Goal: Transaction & Acquisition: Purchase product/service

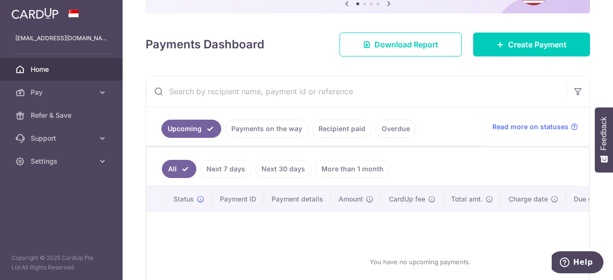
scroll to position [48, 0]
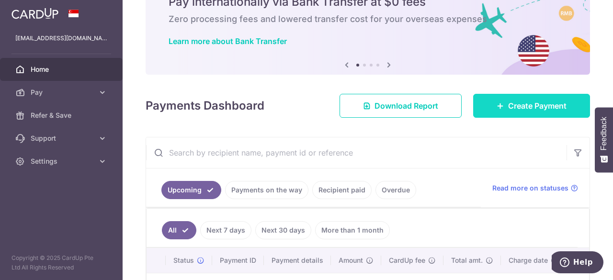
click at [486, 99] on link "Create Payment" at bounding box center [531, 106] width 117 height 24
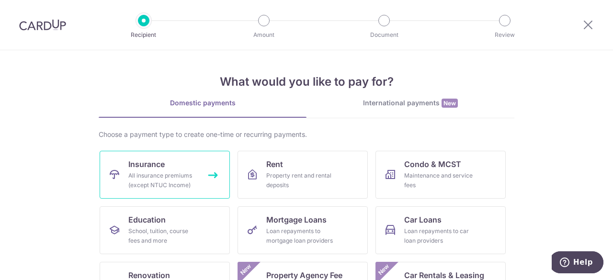
click at [184, 181] on div "All insurance premiums (except NTUC Income)" at bounding box center [162, 180] width 69 height 19
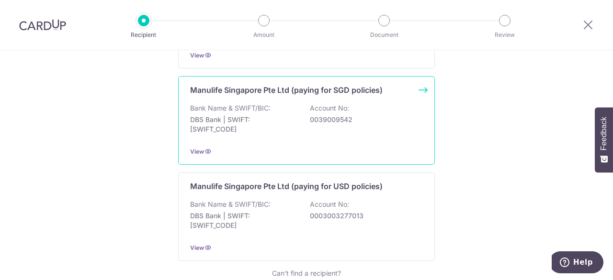
scroll to position [1022, 0]
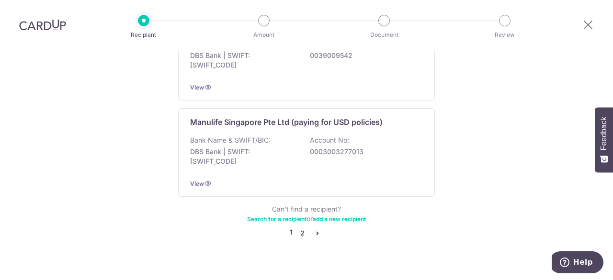
click at [302, 227] on link "2" at bounding box center [301, 232] width 11 height 11
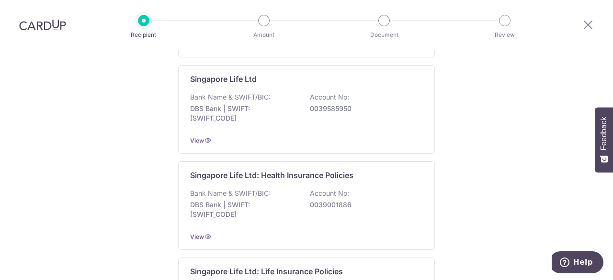
scroll to position [287, 0]
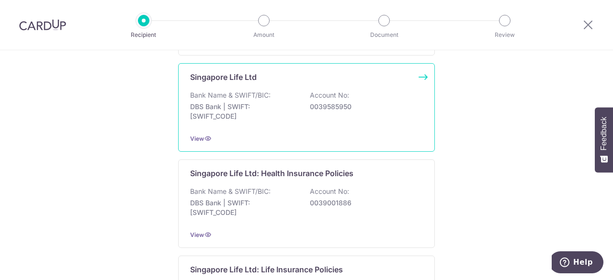
click at [286, 129] on div "Singapore Life Ltd Bank Name & SWIFT/BIC: DBS Bank | SWIFT: [SWIFT_CODE] Accoun…" at bounding box center [306, 107] width 257 height 89
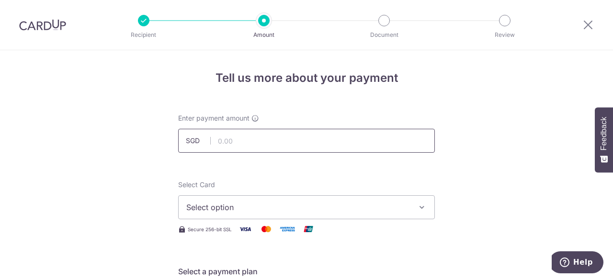
click at [281, 137] on input "text" at bounding box center [306, 141] width 257 height 24
paste input "$705.65"
drag, startPoint x: 218, startPoint y: 139, endPoint x: 207, endPoint y: 136, distance: 11.8
click at [207, 136] on div "SGD $705.65" at bounding box center [306, 141] width 257 height 24
type input "705.65"
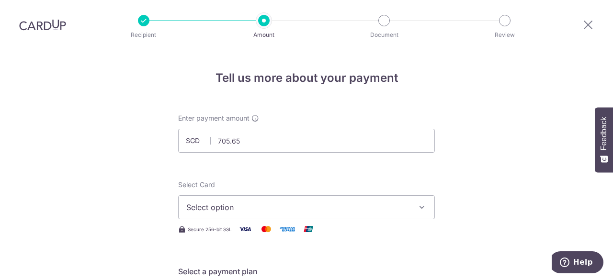
click at [234, 205] on span "Select option" at bounding box center [297, 207] width 223 height 11
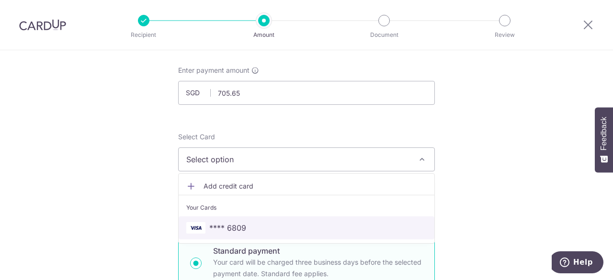
scroll to position [96, 0]
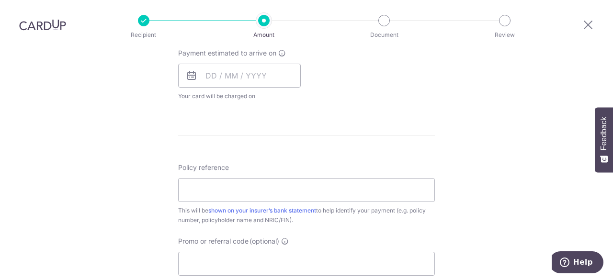
scroll to position [490, 0]
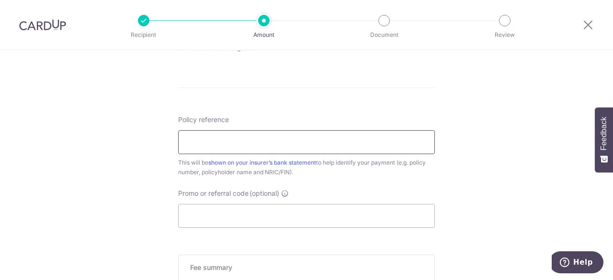
click at [233, 140] on input "Policy reference" at bounding box center [306, 142] width 257 height 24
drag, startPoint x: 594, startPoint y: 126, endPoint x: 572, endPoint y: 127, distance: 22.0
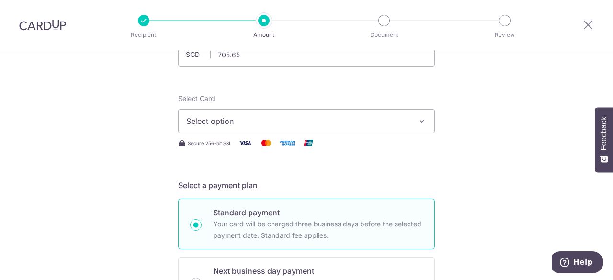
scroll to position [96, 0]
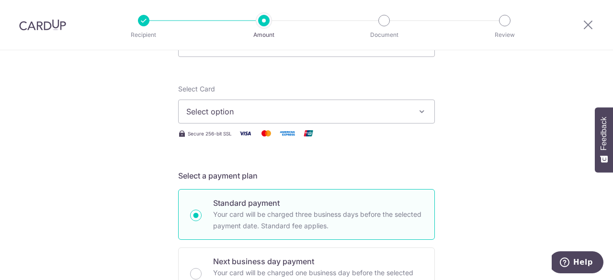
click at [236, 112] on span "Select option" at bounding box center [297, 111] width 223 height 11
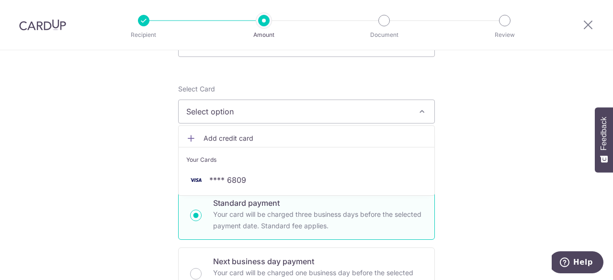
click at [229, 136] on span "Add credit card" at bounding box center [314, 139] width 223 height 10
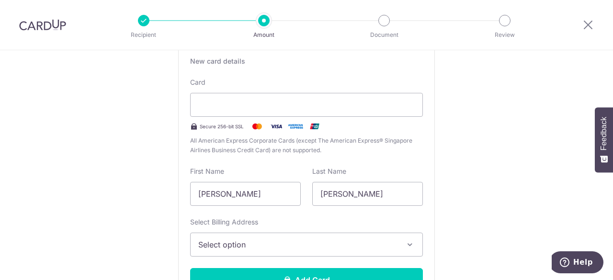
scroll to position [191, 0]
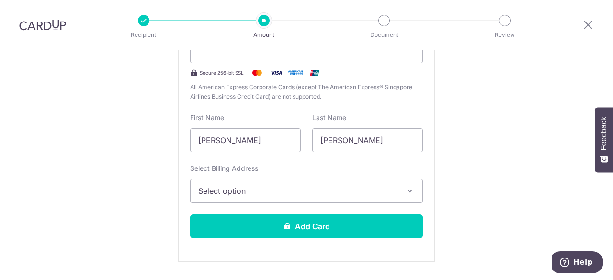
scroll to position [287, 0]
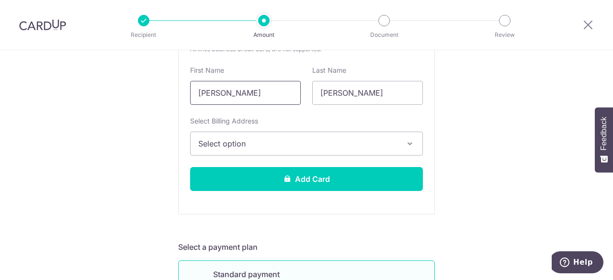
drag, startPoint x: 240, startPoint y: 94, endPoint x: 64, endPoint y: 97, distance: 176.7
type input "TAY"
drag, startPoint x: 367, startPoint y: 91, endPoint x: 241, endPoint y: 77, distance: 126.2
click at [241, 77] on div "First Name TAY Last Name Tan Shimin" at bounding box center [306, 85] width 244 height 39
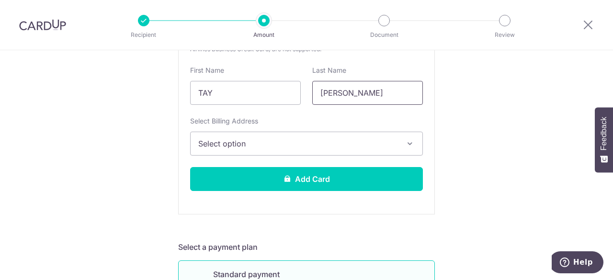
type input "BAN LEE"
click at [228, 142] on span "Select option" at bounding box center [297, 143] width 199 height 11
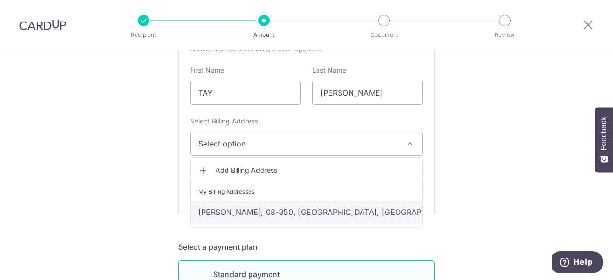
click at [255, 201] on link "Choa Chu Kang, 08-350, Singapore, Singapore-683684" at bounding box center [307, 212] width 232 height 23
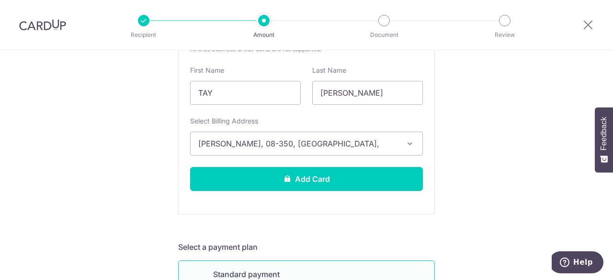
drag, startPoint x: 524, startPoint y: 148, endPoint x: 500, endPoint y: 166, distance: 30.1
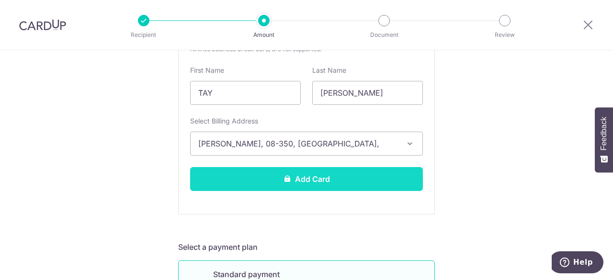
click at [386, 183] on button "Add Card" at bounding box center [306, 179] width 233 height 24
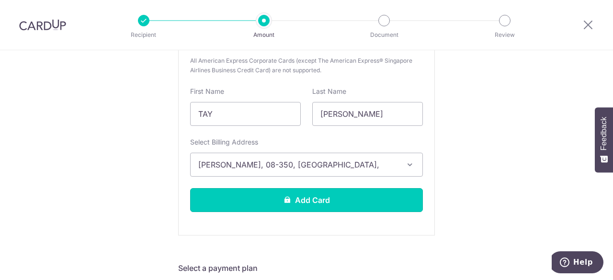
scroll to position [301, 0]
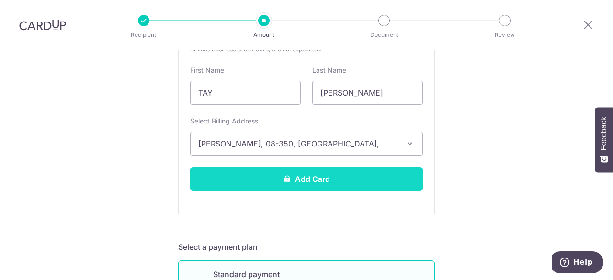
click at [337, 182] on button "Add Card" at bounding box center [306, 179] width 233 height 24
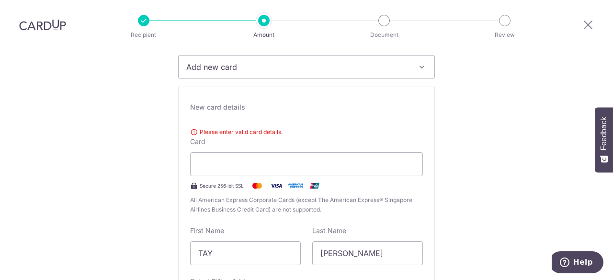
scroll to position [109, 0]
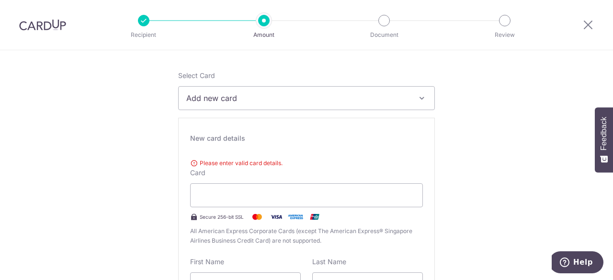
click at [259, 83] on div "Select Card Add new card Add credit card Your Cards **** 6809" at bounding box center [306, 90] width 257 height 39
click at [263, 94] on span "Add new card" at bounding box center [297, 97] width 223 height 11
click at [261, 120] on span "Add credit card" at bounding box center [314, 125] width 223 height 10
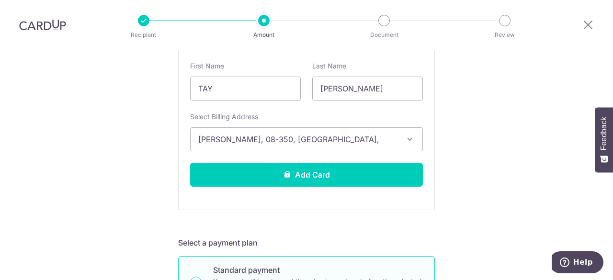
scroll to position [301, 0]
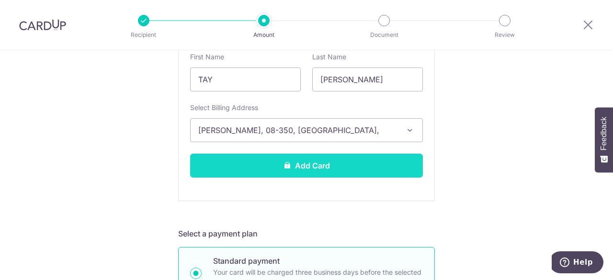
click at [358, 178] on div "New card details Please enter valid card details. Card Secure 256-bit SSL All A…" at bounding box center [306, 63] width 257 height 275
click at [357, 158] on button "Add Card" at bounding box center [306, 166] width 233 height 24
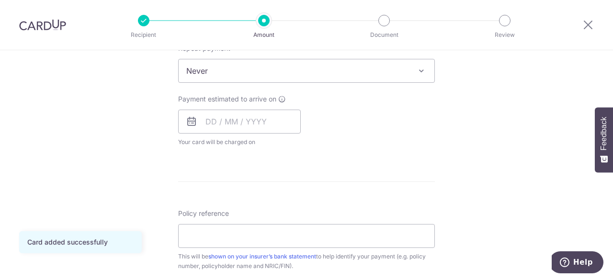
scroll to position [431, 0]
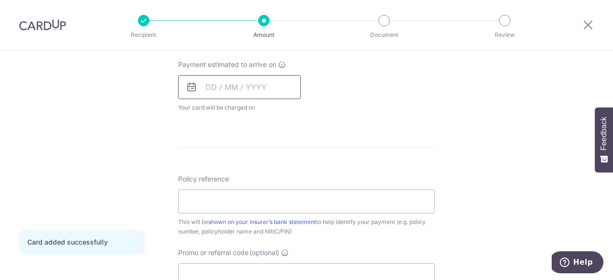
click at [208, 92] on input "text" at bounding box center [239, 87] width 123 height 24
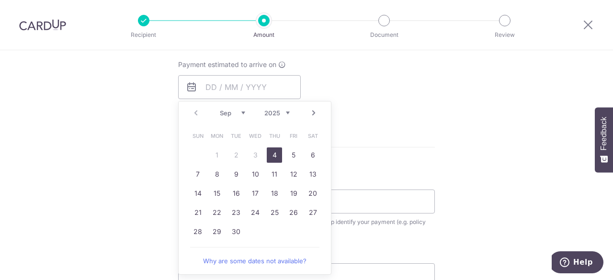
click at [143, 177] on div "Tell us more about your payment Enter payment amount SGD 705.65 705.65 Card add…" at bounding box center [306, 52] width 613 height 866
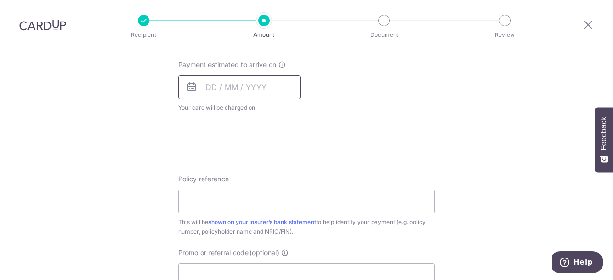
click at [208, 82] on input "text" at bounding box center [239, 87] width 123 height 24
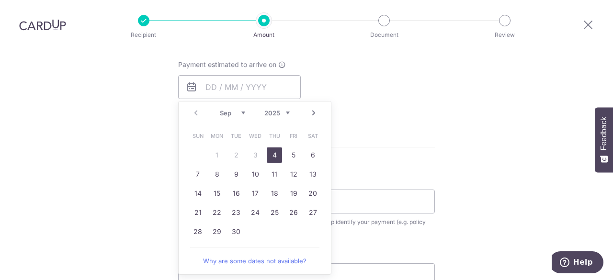
click at [267, 154] on link "4" at bounding box center [274, 154] width 15 height 15
type input "[DATE]"
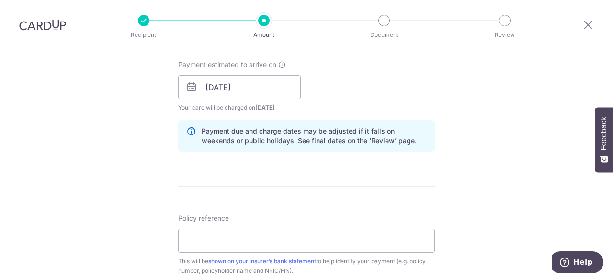
click at [435, 93] on div "Payment estimated to arrive on 04/09/2025 Prev Next Sep Oct Nov Dec 2025 2026 2…" at bounding box center [306, 86] width 268 height 53
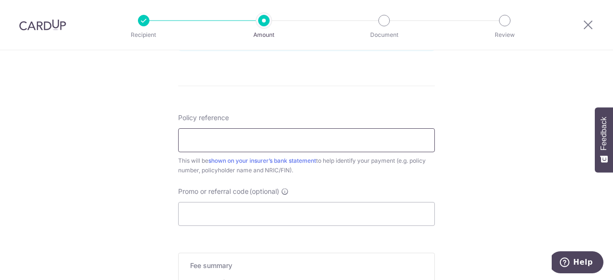
scroll to position [529, 0]
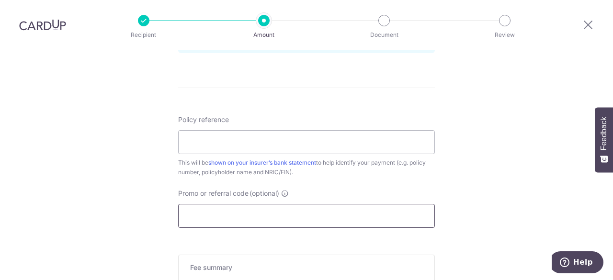
click at [306, 214] on input "Promo or referral code (optional)" at bounding box center [306, 216] width 257 height 24
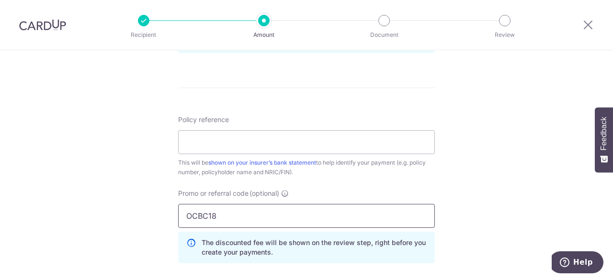
type input "OCBC18"
click at [262, 148] on input "Policy reference" at bounding box center [306, 142] width 257 height 24
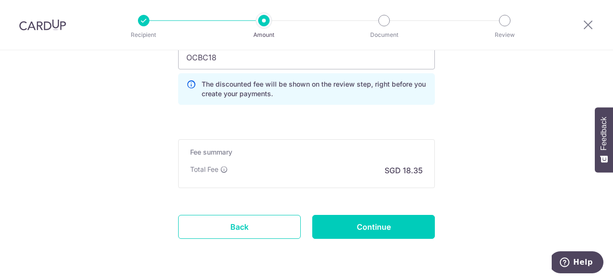
scroll to position [716, 0]
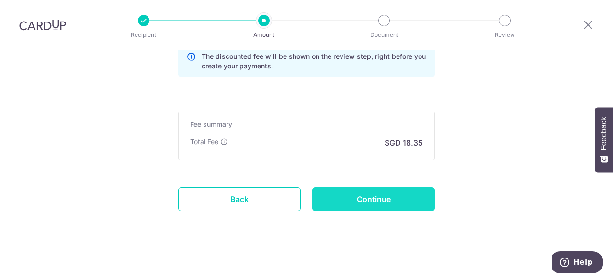
type input "S8904743I"
click at [341, 189] on input "Continue" at bounding box center [373, 199] width 123 height 24
type input "Create Schedule"
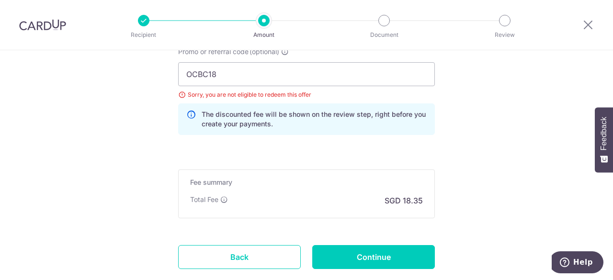
scroll to position [614, 0]
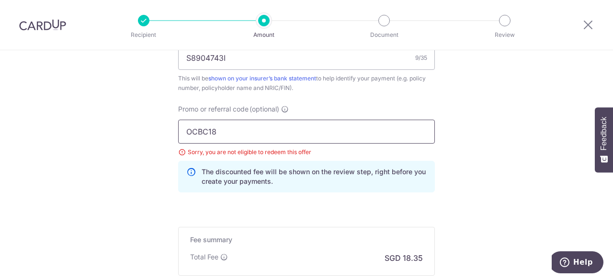
click at [224, 133] on input "OCBC18" at bounding box center [306, 132] width 257 height 24
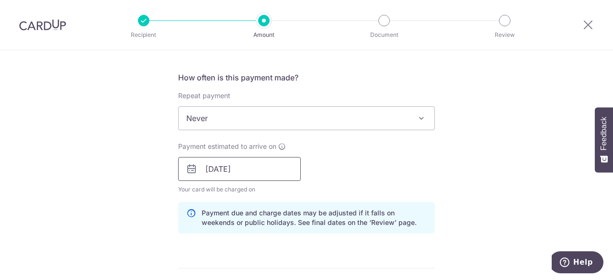
scroll to position [326, 0]
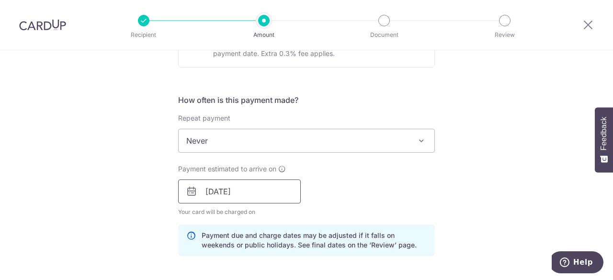
click at [243, 188] on input "[DATE]" at bounding box center [239, 192] width 123 height 24
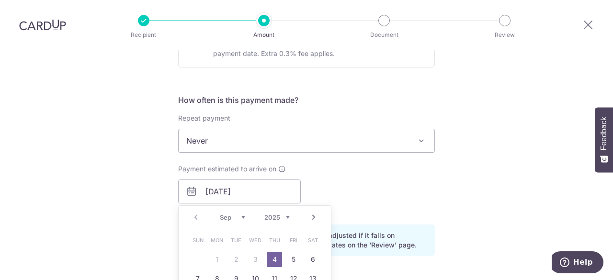
click at [36, 193] on div "Tell us more about your payment Enter payment amount SGD 705.65 705.65 Select C…" at bounding box center [306, 205] width 613 height 962
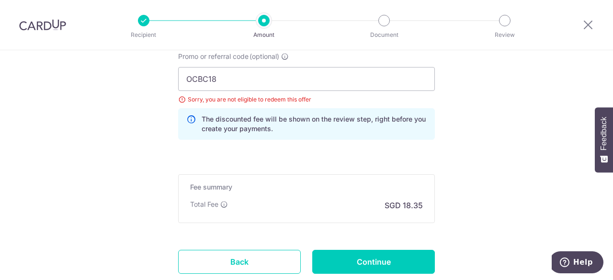
scroll to position [614, 0]
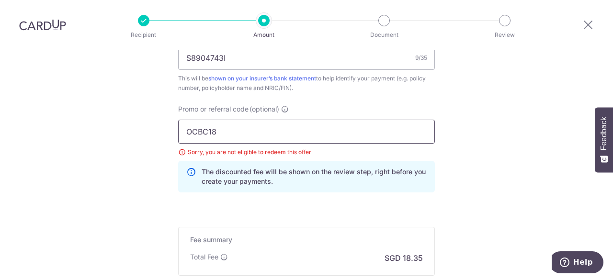
drag, startPoint x: 231, startPoint y: 139, endPoint x: 111, endPoint y: 139, distance: 120.2
paste input "VTAX25ONE"
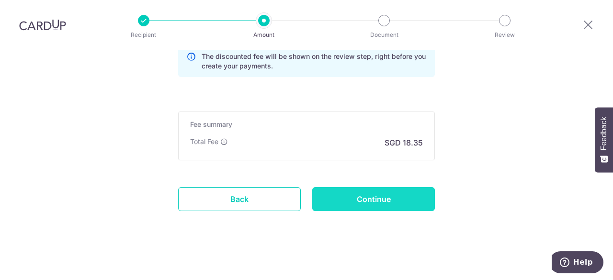
type input "VTAX25ONE"
click at [354, 199] on input "Continue" at bounding box center [373, 199] width 123 height 24
type input "Update Schedule"
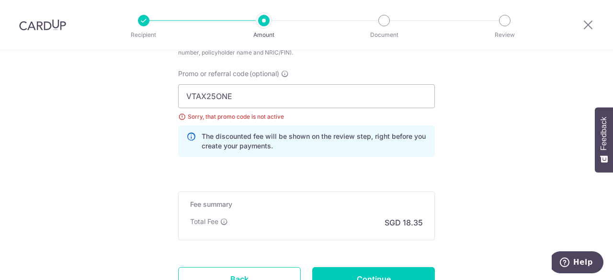
scroll to position [614, 0]
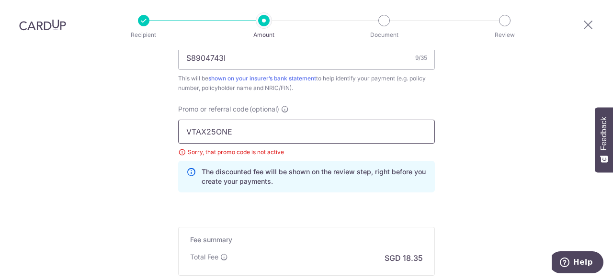
click at [231, 133] on input "VTAX25ONE" at bounding box center [306, 132] width 257 height 24
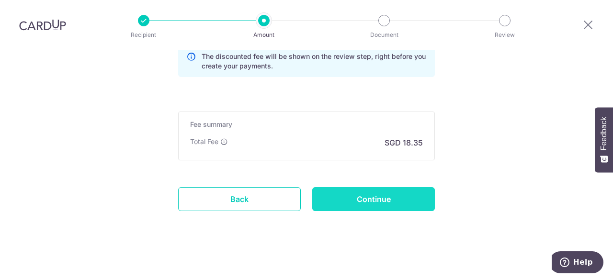
type input "VTAX25R"
click at [346, 190] on input "Continue" at bounding box center [373, 199] width 123 height 24
type input "Update Schedule"
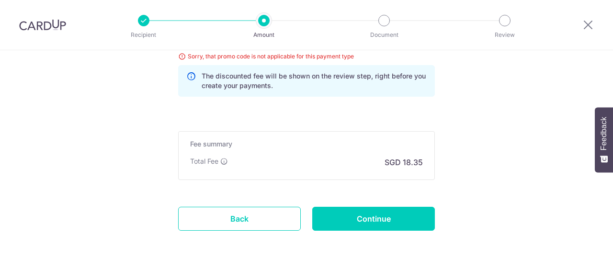
scroll to position [614, 0]
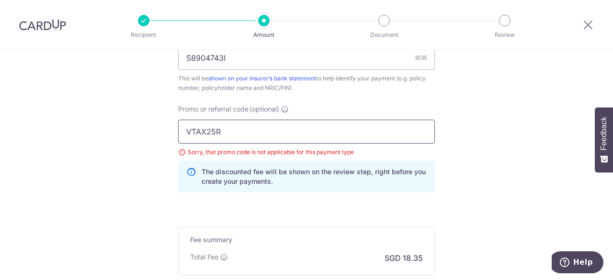
drag, startPoint x: 230, startPoint y: 138, endPoint x: 117, endPoint y: 113, distance: 115.2
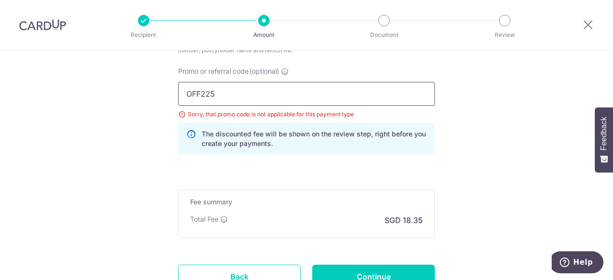
scroll to position [729, 0]
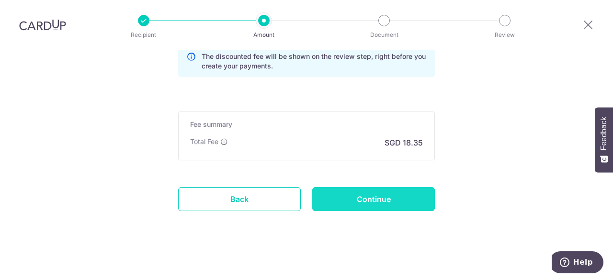
type input "OFF225"
click at [342, 193] on input "Continue" at bounding box center [373, 199] width 123 height 24
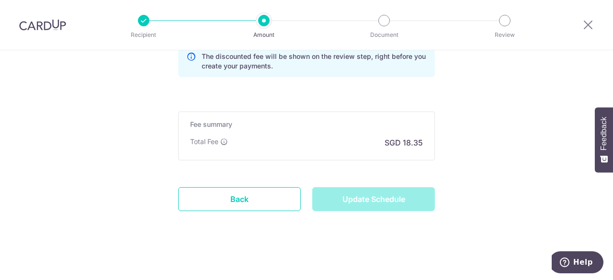
type input "Update Schedule"
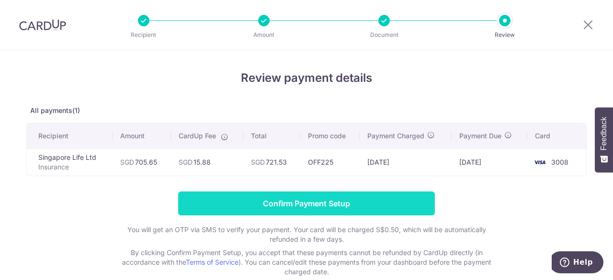
click at [295, 202] on input "Confirm Payment Setup" at bounding box center [306, 203] width 257 height 24
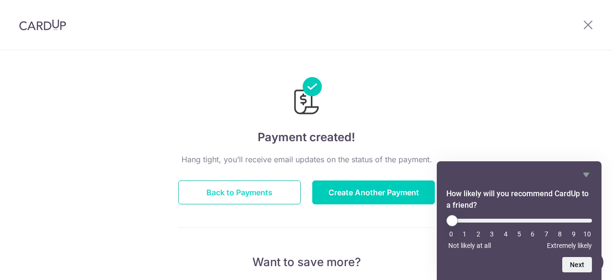
click at [214, 203] on button "Back to Payments" at bounding box center [239, 192] width 123 height 24
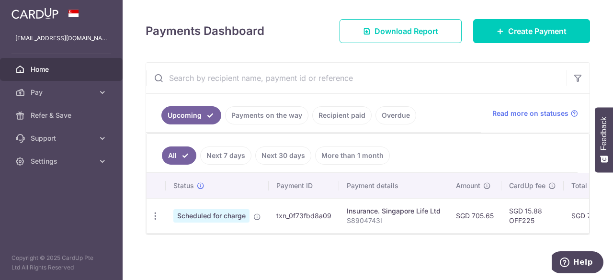
drag, startPoint x: 381, startPoint y: 209, endPoint x: 430, endPoint y: 207, distance: 49.4
click at [443, 207] on td "Insurance. Singapore Life Ltd S8904743I" at bounding box center [393, 215] width 109 height 35
